Goal: Information Seeking & Learning: Learn about a topic

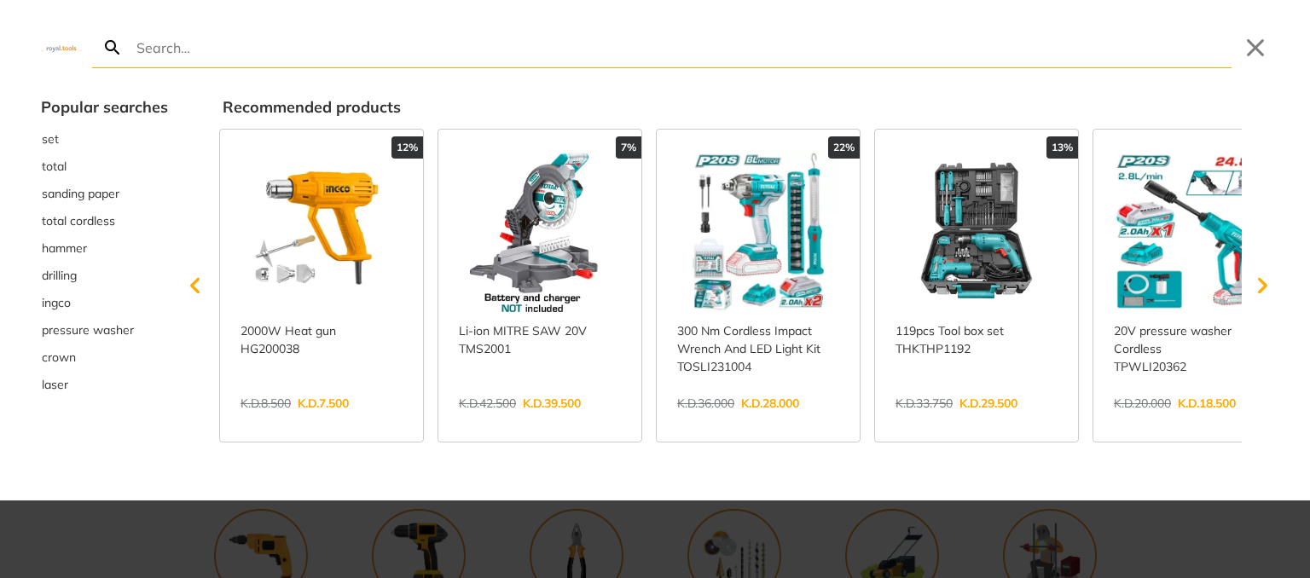
click at [773, 60] on input "Search" at bounding box center [682, 47] width 1098 height 40
type input "sand"
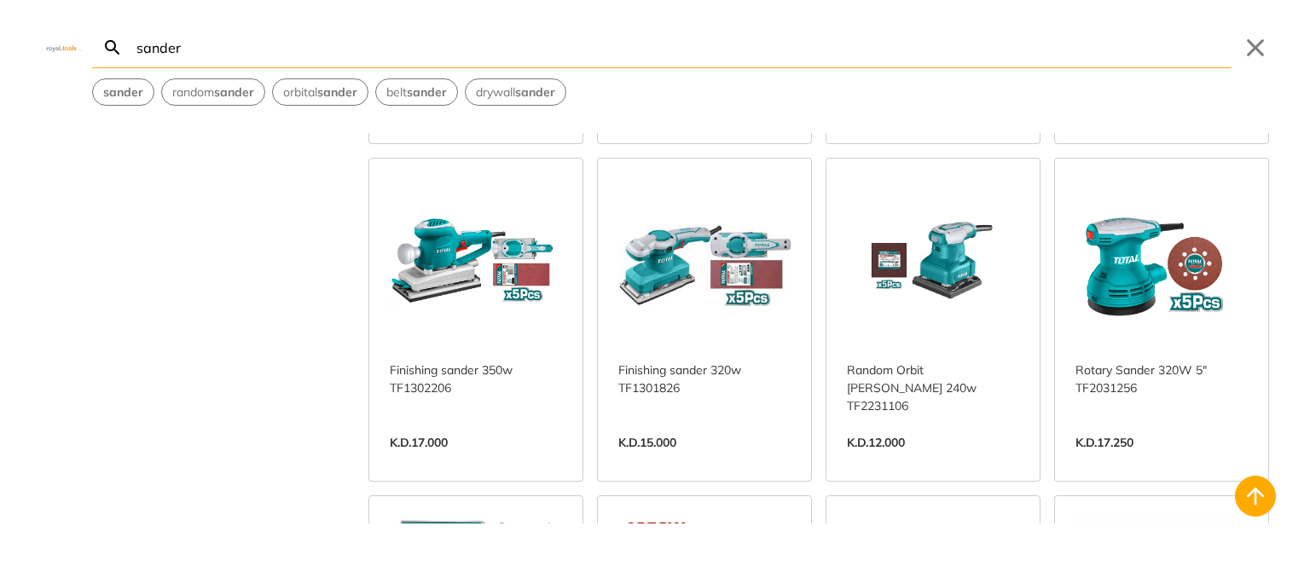
scroll to position [682, 0]
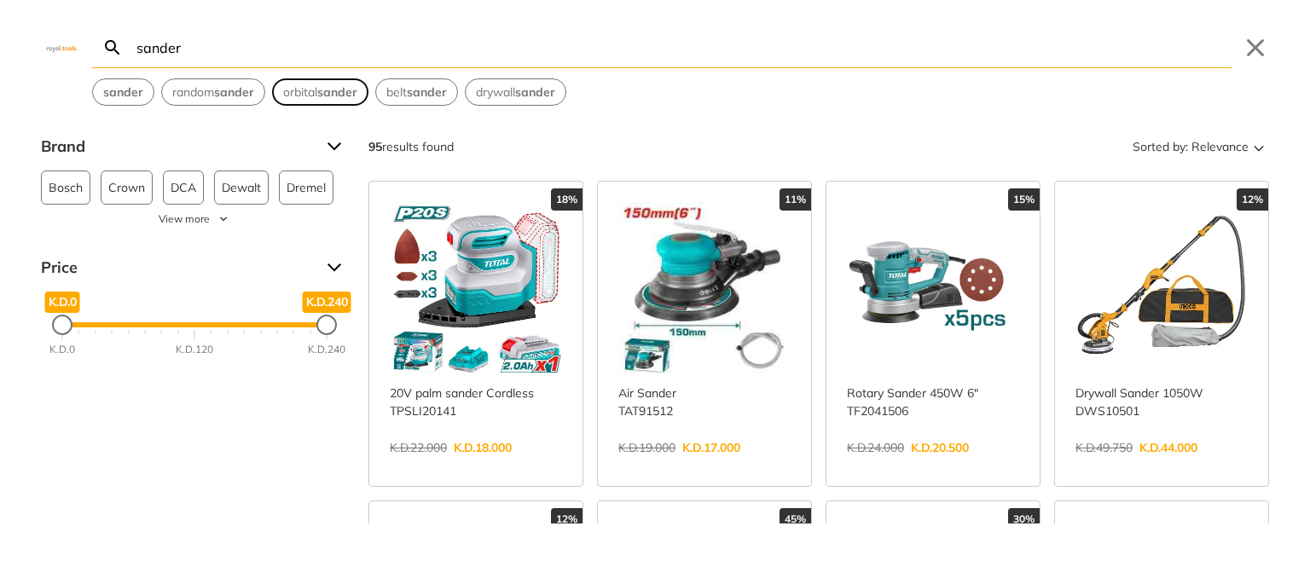
click at [318, 90] on span "orbital sander" at bounding box center [320, 93] width 74 height 18
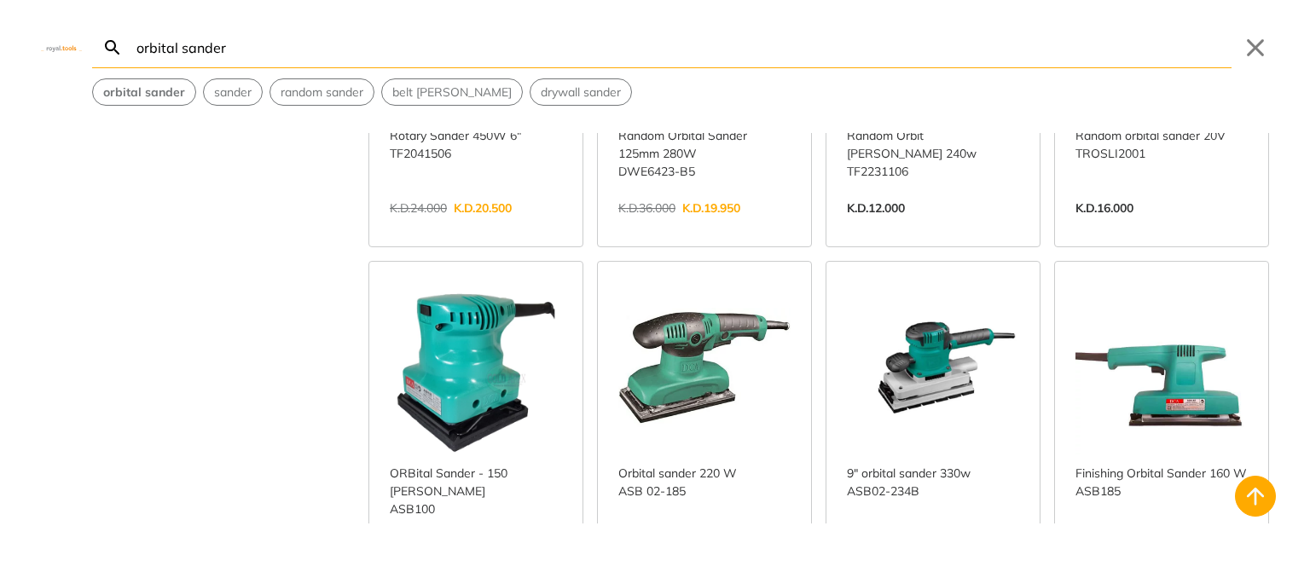
scroll to position [256, 0]
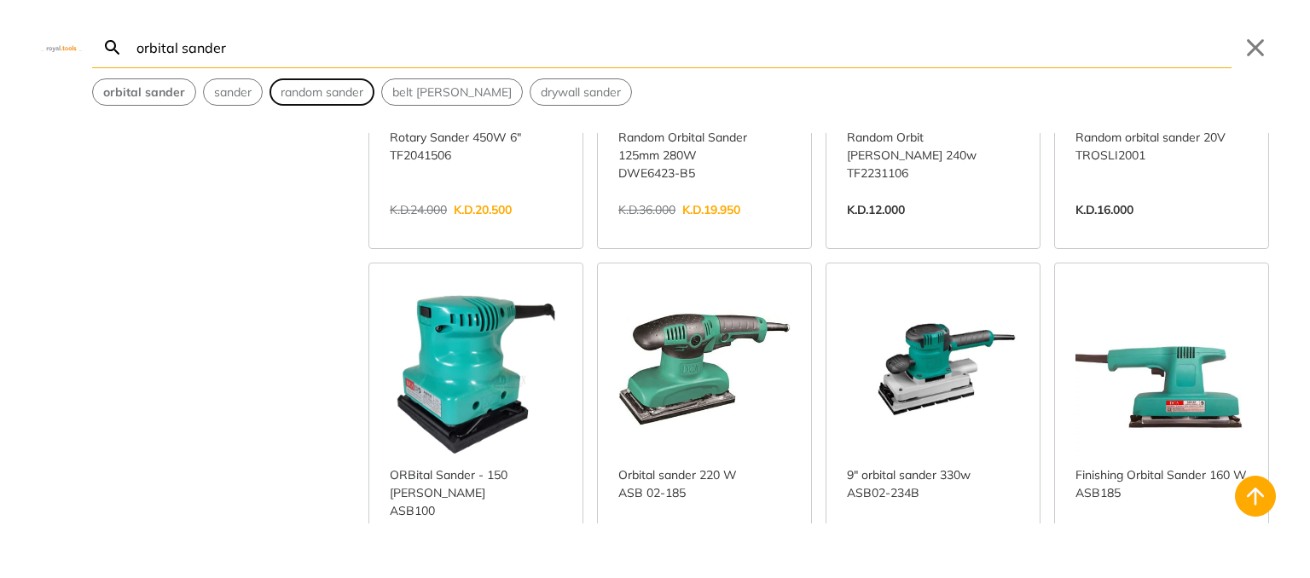
click at [314, 94] on span "random sander" at bounding box center [322, 93] width 83 height 18
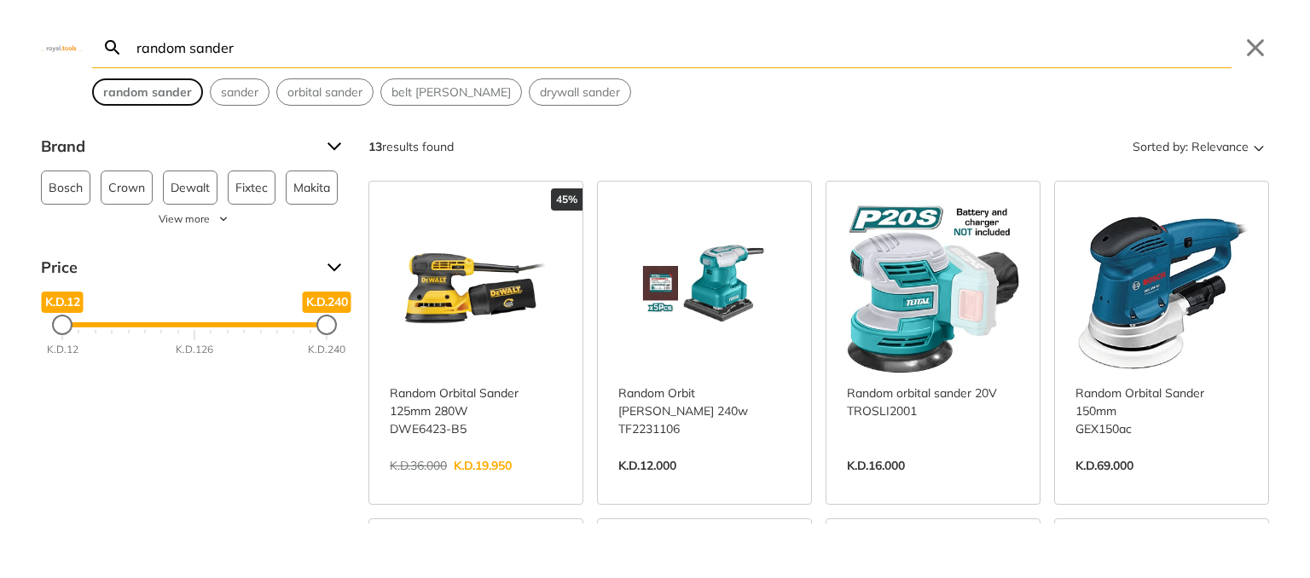
click at [147, 92] on strong "random sander" at bounding box center [147, 91] width 89 height 15
click at [338, 93] on span "orbital sander" at bounding box center [324, 93] width 75 height 18
type input "orbital sander"
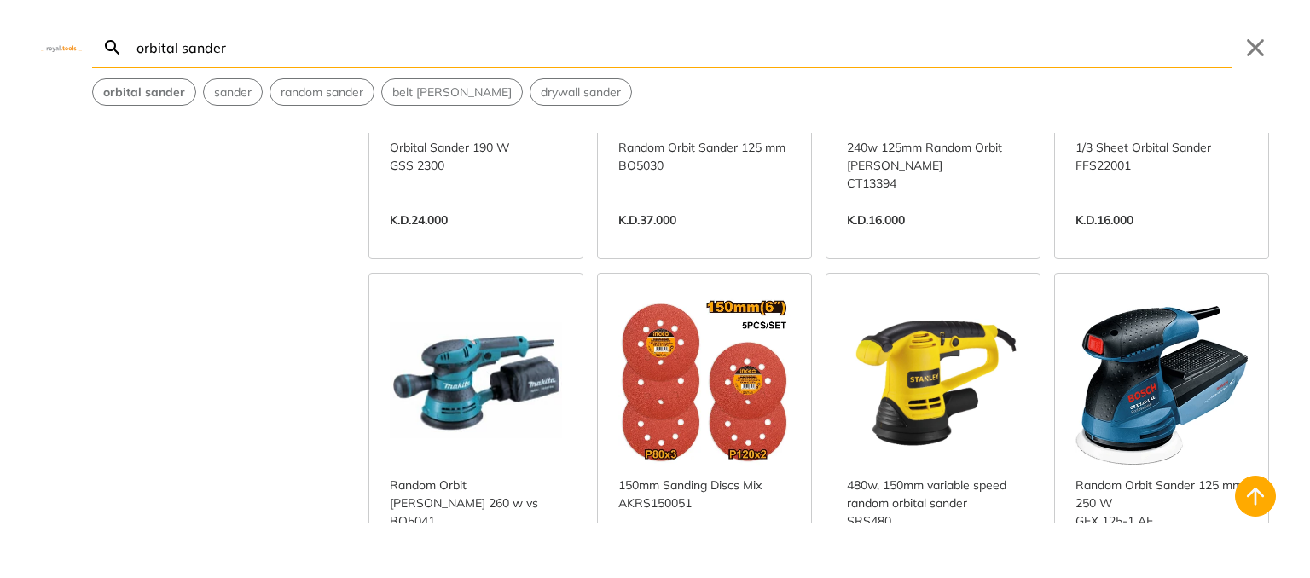
scroll to position [1279, 0]
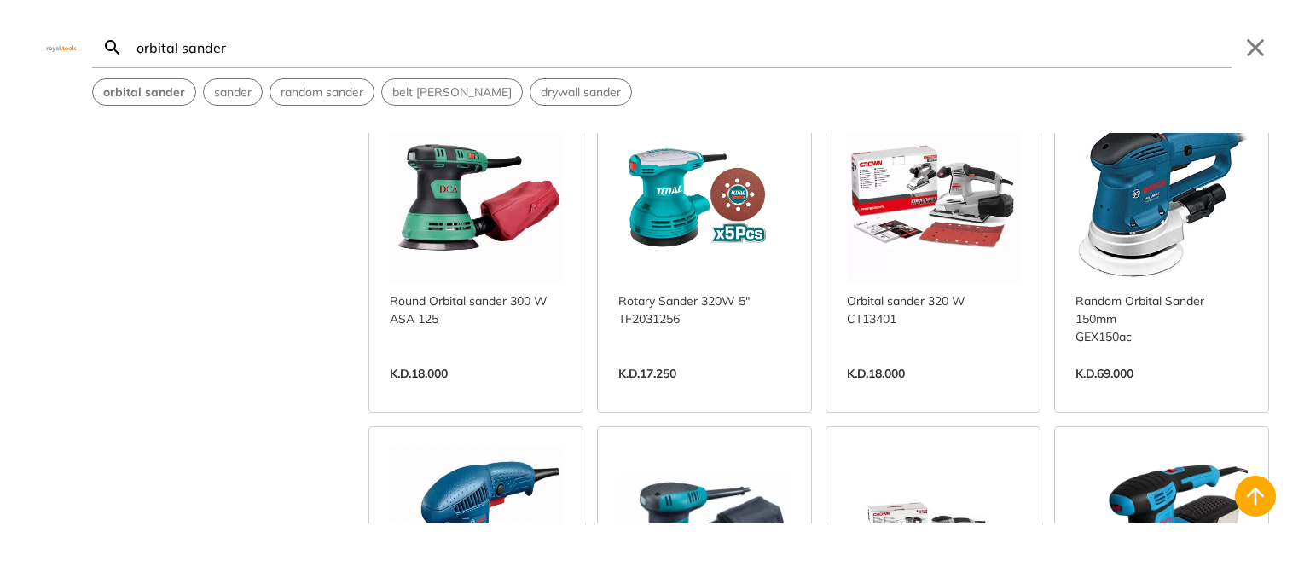
scroll to position [171, 0]
